Goal: Task Accomplishment & Management: Use online tool/utility

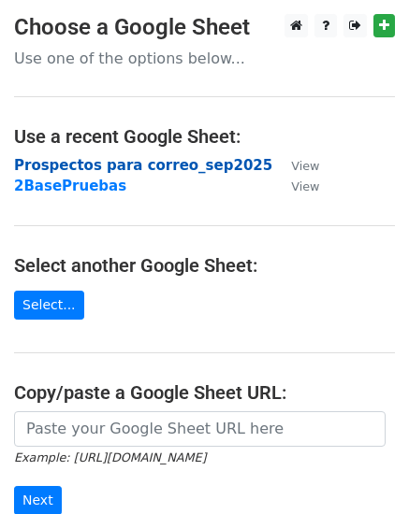
click at [39, 164] on strong "Prospectos para correo_sep2025" at bounding box center [143, 165] width 258 height 17
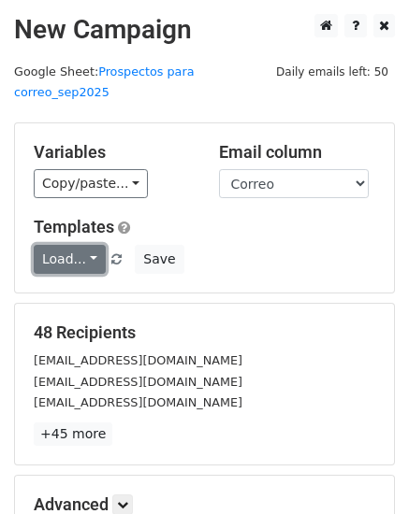
click at [85, 245] on link "Load..." at bounding box center [70, 259] width 72 height 29
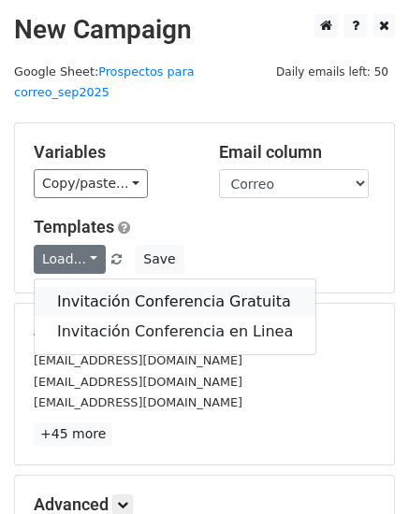
click at [82, 287] on link "Invitación Conferencia Gratuita" at bounding box center [175, 302] width 281 height 30
